Goal: Task Accomplishment & Management: Use online tool/utility

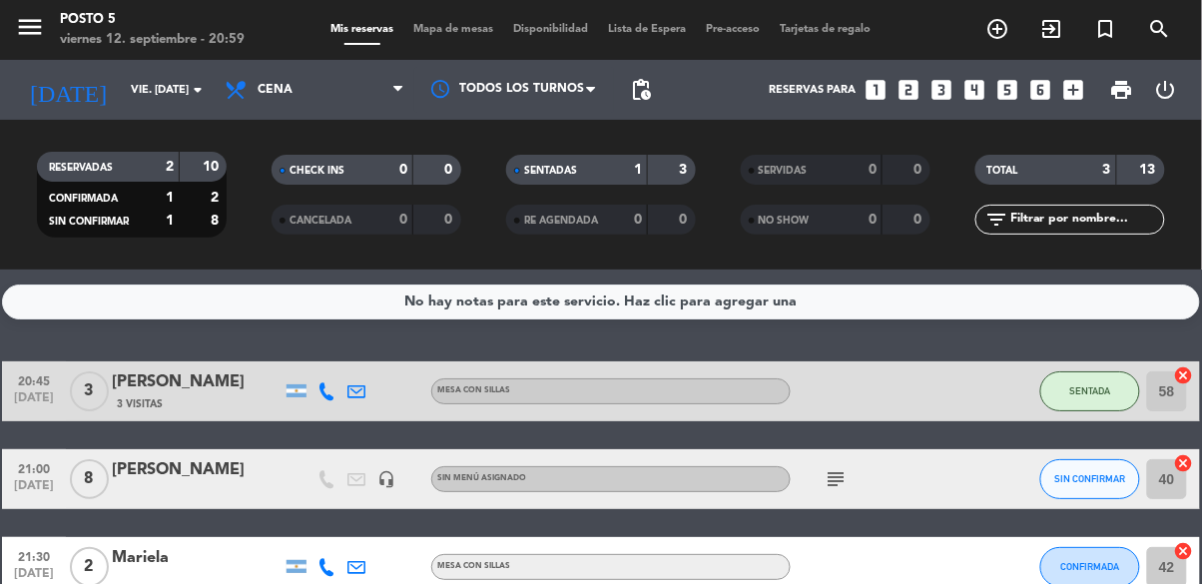
click at [846, 480] on icon "subject" at bounding box center [836, 479] width 24 height 24
click at [1177, 471] on icon "cancel" at bounding box center [1184, 463] width 20 height 20
click at [1182, 475] on icon "border_all" at bounding box center [1170, 479] width 24 height 24
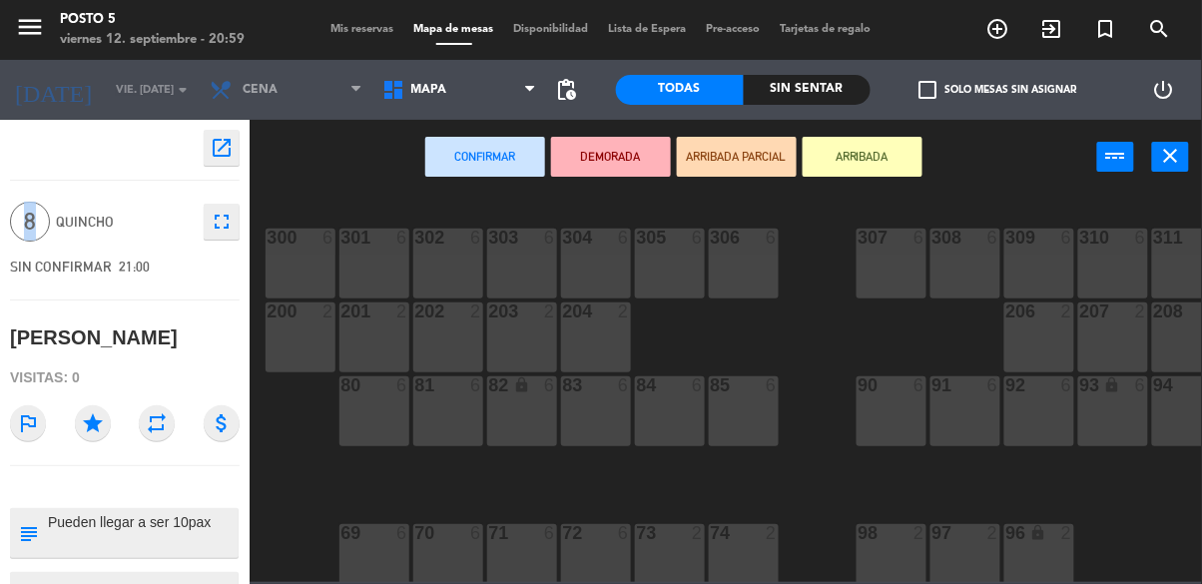
click at [1155, 239] on div "311" at bounding box center [1154, 238] width 1 height 18
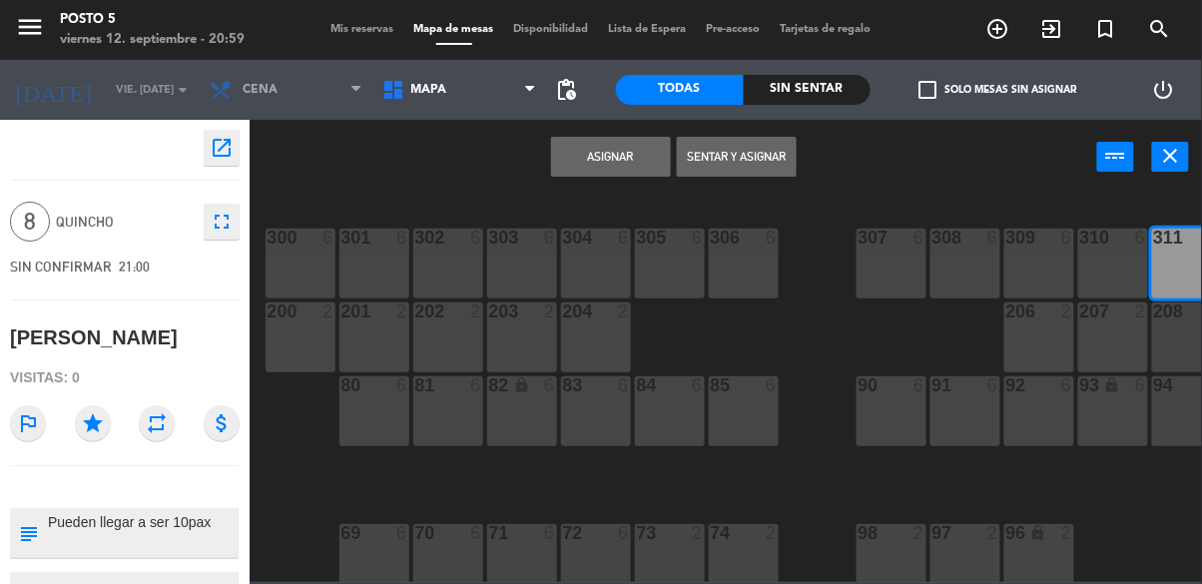
click at [21, 220] on span "8" at bounding box center [30, 222] width 40 height 40
